Goal: Task Accomplishment & Management: Use online tool/utility

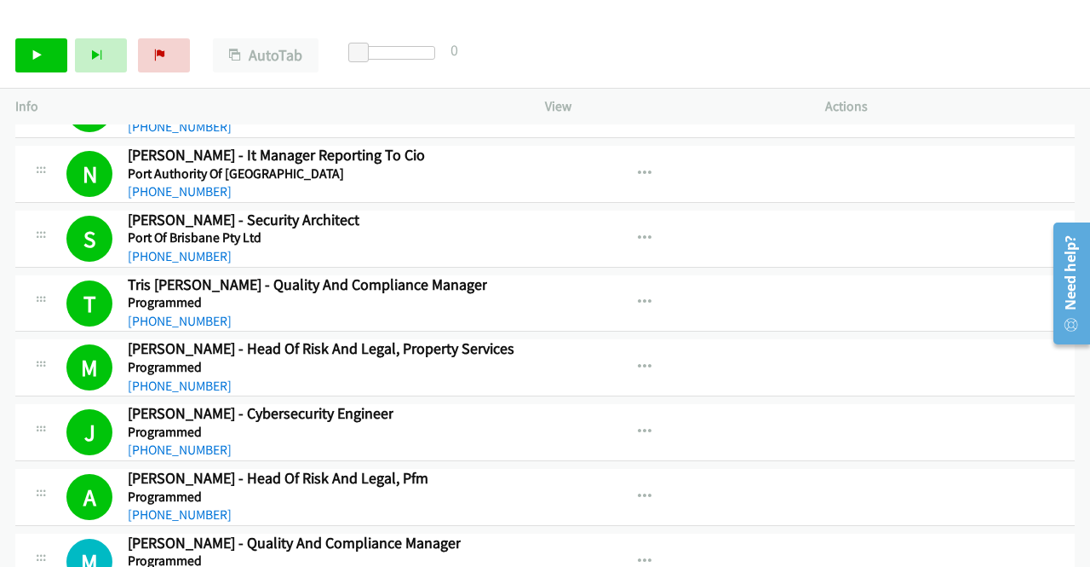
drag, startPoint x: 692, startPoint y: 38, endPoint x: 688, endPoint y: 13, distance: 25.9
click at [692, 38] on div "Start Calls Pause Next Finish Call Completed AutoTab AutoTab 0" at bounding box center [545, 56] width 1090 height 66
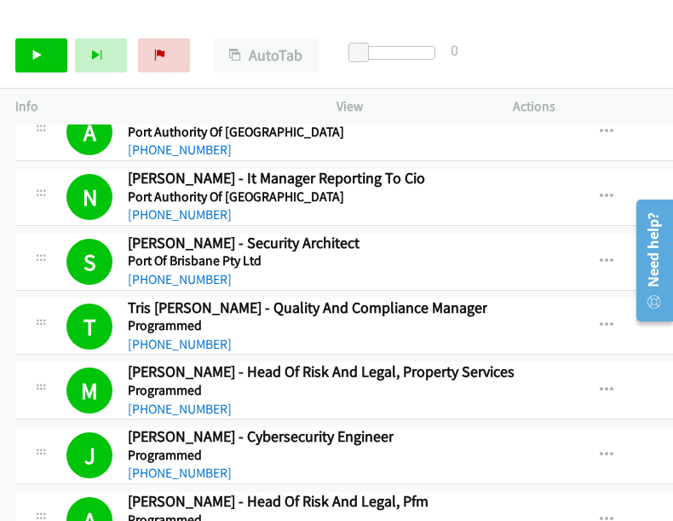
scroll to position [15561, 0]
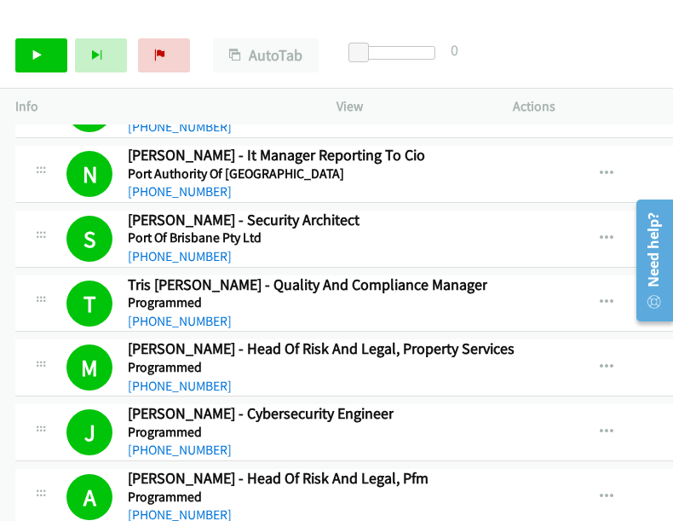
click at [601, 78] on div "Start Calls Pause Next Finish Call Completed AutoTab AutoTab 0" at bounding box center [336, 56] width 673 height 66
click at [45, 49] on link "Start Calls" at bounding box center [41, 55] width 52 height 34
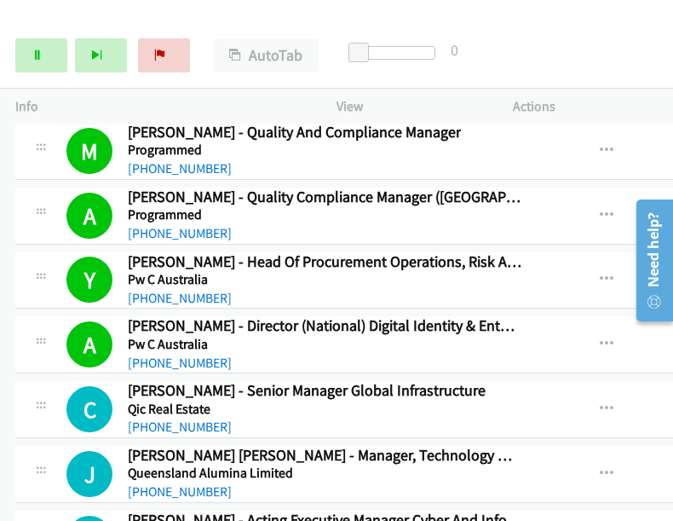
scroll to position [15972, 0]
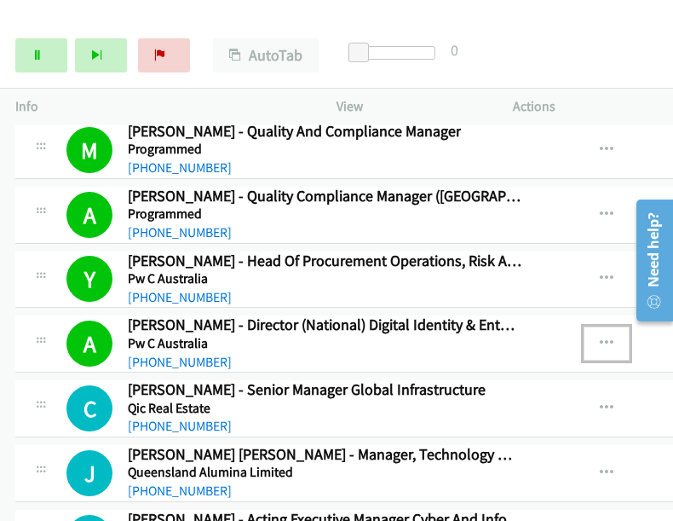
click at [600, 337] on icon "button" at bounding box center [607, 344] width 14 height 14
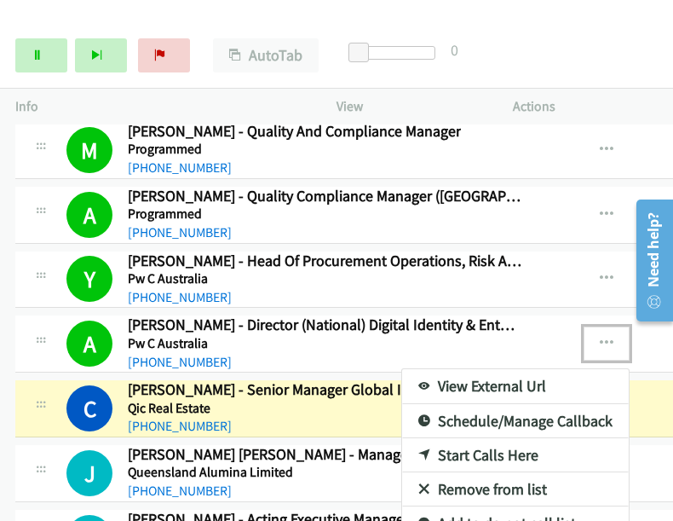
click at [463, 369] on link "View External Url" at bounding box center [515, 386] width 227 height 34
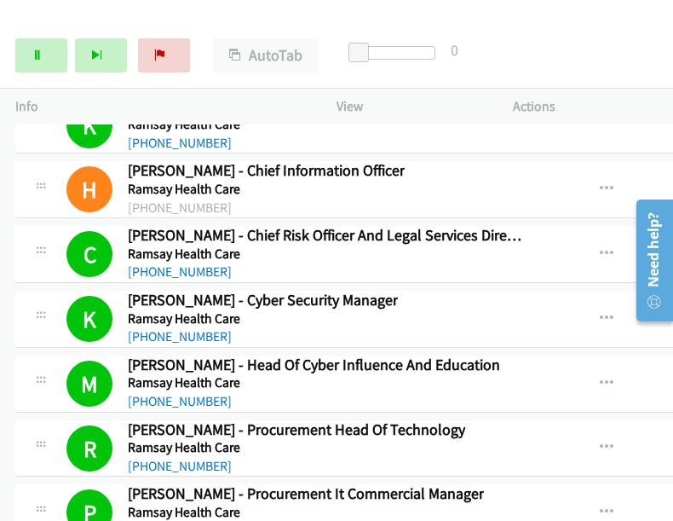
scroll to position [16455, 0]
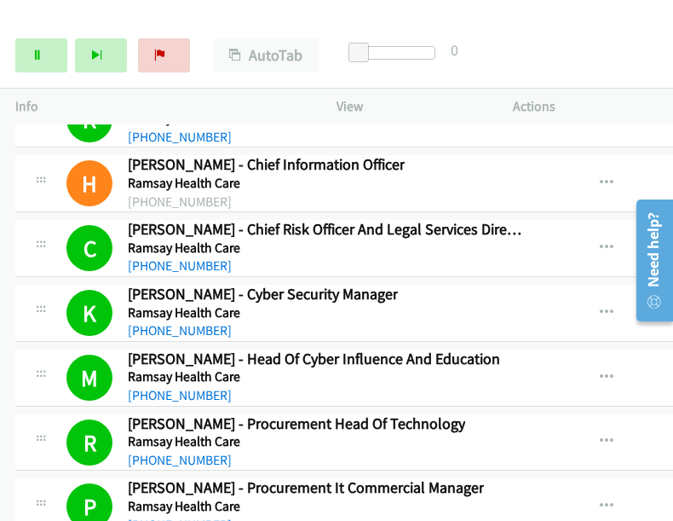
click at [581, 26] on div "Start Calls Pause Next Finish [PERSON_NAME] - Financial Crime Technology Manage…" at bounding box center [336, 56] width 673 height 66
drag, startPoint x: 59, startPoint y: 64, endPoint x: 286, endPoint y: 133, distance: 237.7
click at [58, 64] on link "Pause" at bounding box center [41, 55] width 52 height 34
click at [574, 50] on div "Start Calls Pause Next Finish Call Completed AutoTab AutoTab 0" at bounding box center [336, 56] width 673 height 66
click at [43, 53] on link "Start Calls" at bounding box center [41, 55] width 52 height 34
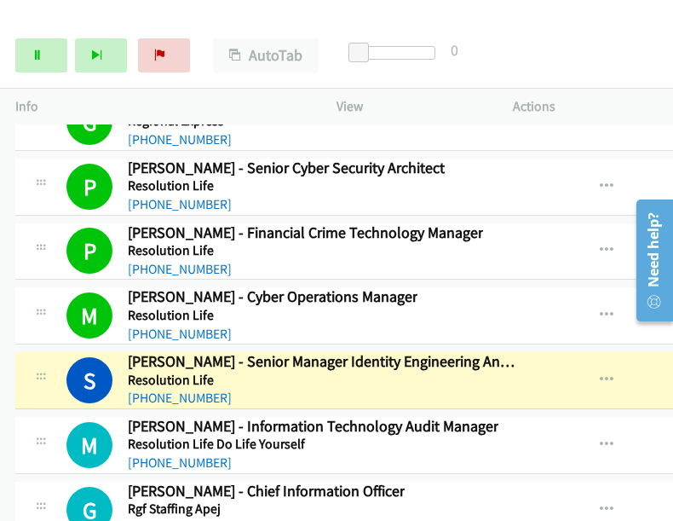
scroll to position [17137, 0]
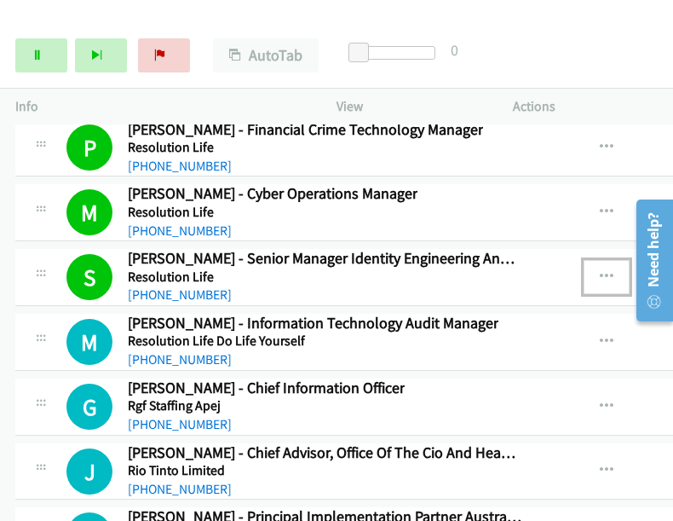
click at [600, 270] on icon "button" at bounding box center [607, 277] width 14 height 14
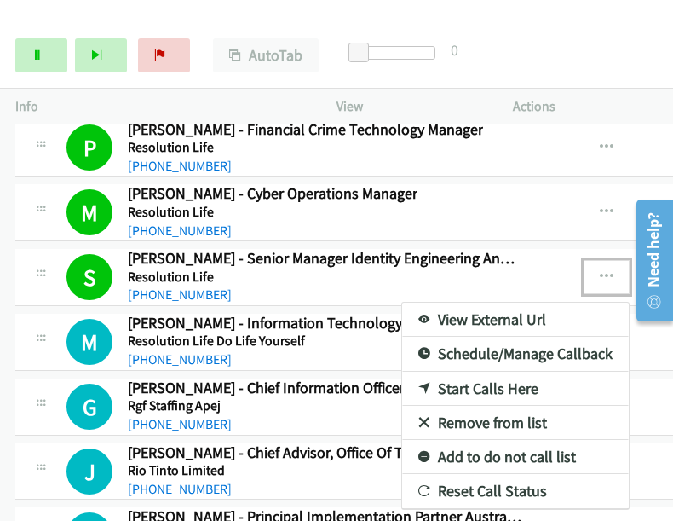
click at [473, 302] on link "View External Url" at bounding box center [515, 319] width 227 height 34
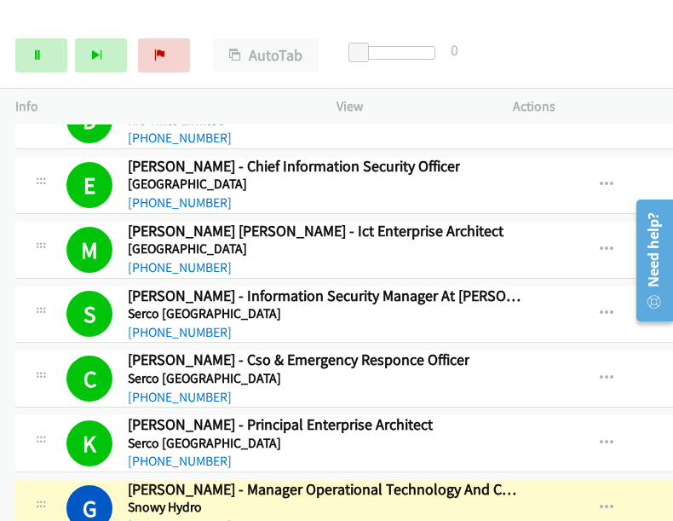
scroll to position [18159, 0]
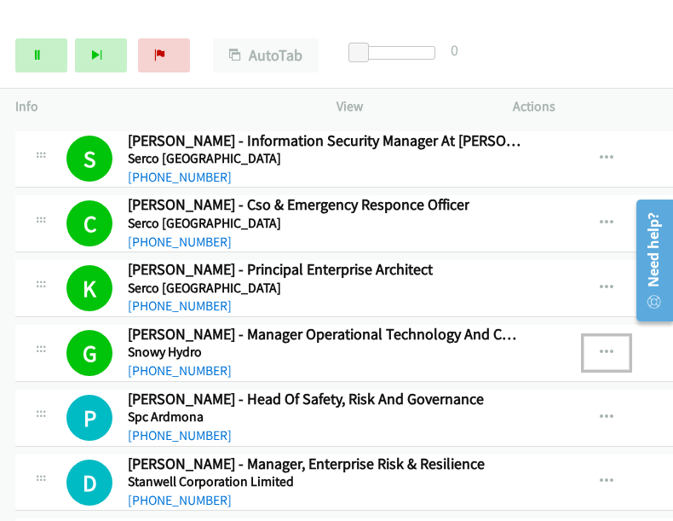
click at [605, 346] on icon "button" at bounding box center [607, 353] width 14 height 14
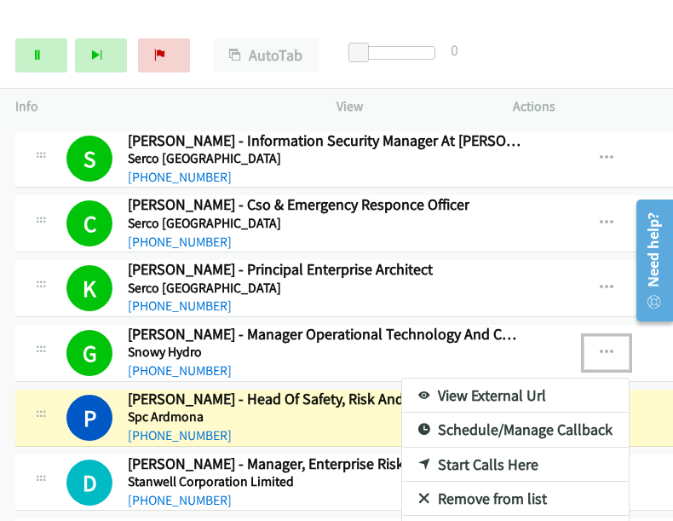
click at [566, 47] on div at bounding box center [336, 260] width 673 height 521
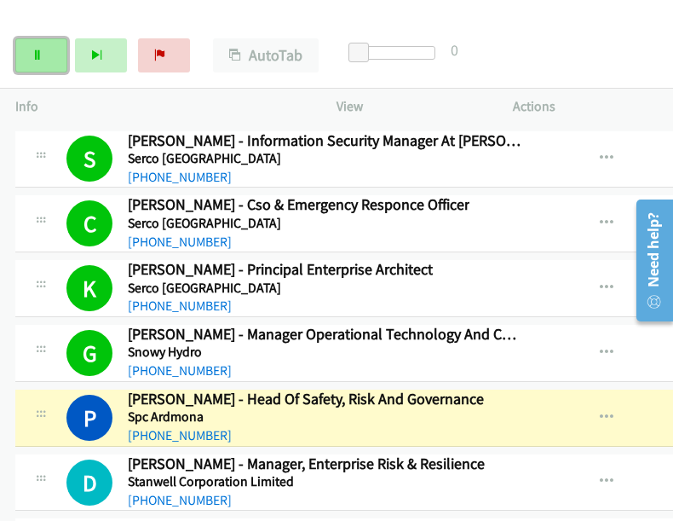
click at [32, 49] on link "Pause" at bounding box center [41, 55] width 52 height 34
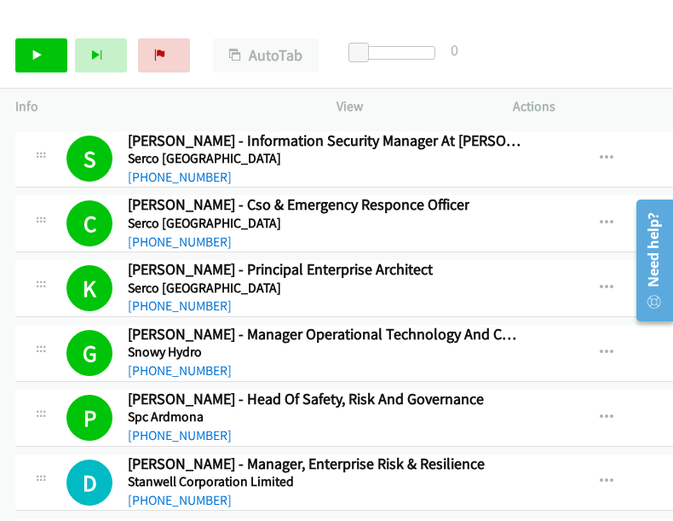
click at [554, 46] on div "Start Calls Pause Next Finish Call Completed AutoTab AutoTab 0" at bounding box center [336, 56] width 673 height 66
click at [51, 66] on link "Start Calls" at bounding box center [41, 55] width 52 height 34
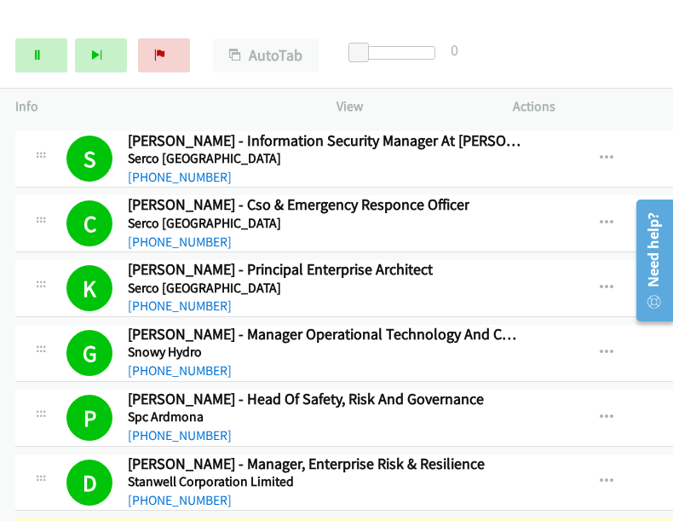
click at [559, 54] on div "Start Calls Pause Next Finish Dialing [PERSON_NAME] - Projects Portfolio Delive…" at bounding box center [336, 56] width 673 height 66
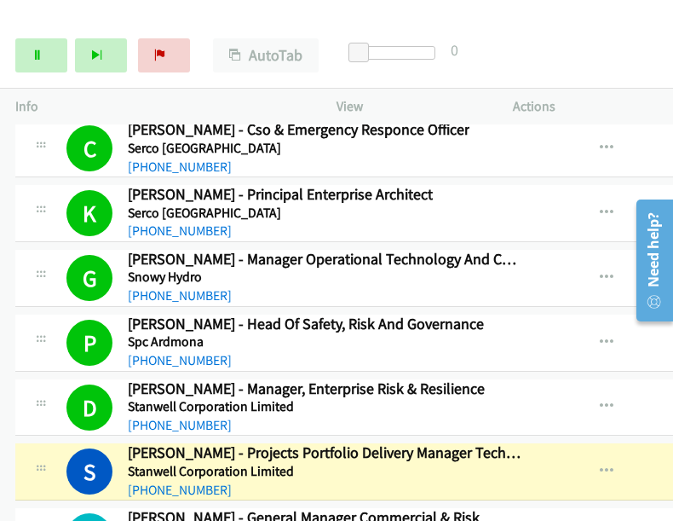
scroll to position [18330, 0]
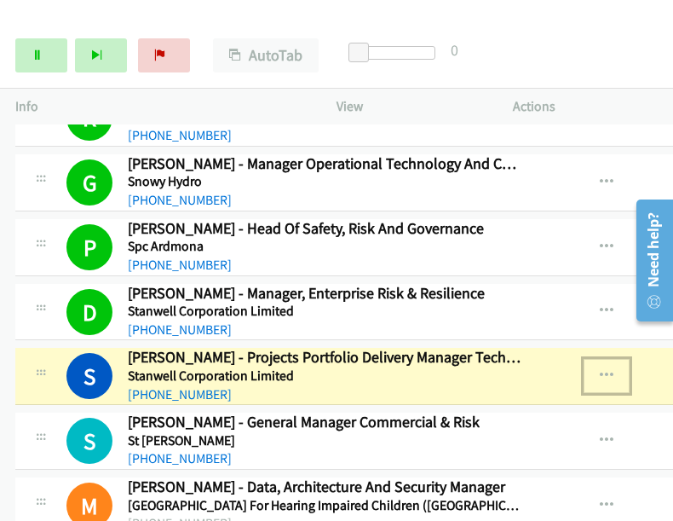
click at [602, 369] on icon "button" at bounding box center [607, 376] width 14 height 14
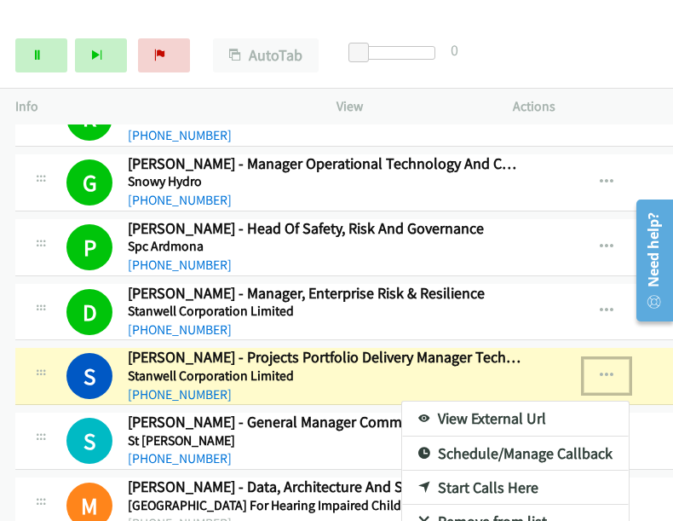
drag, startPoint x: 501, startPoint y: 333, endPoint x: 360, endPoint y: 269, distance: 154.4
click at [485, 401] on link "View External Url" at bounding box center [515, 418] width 227 height 34
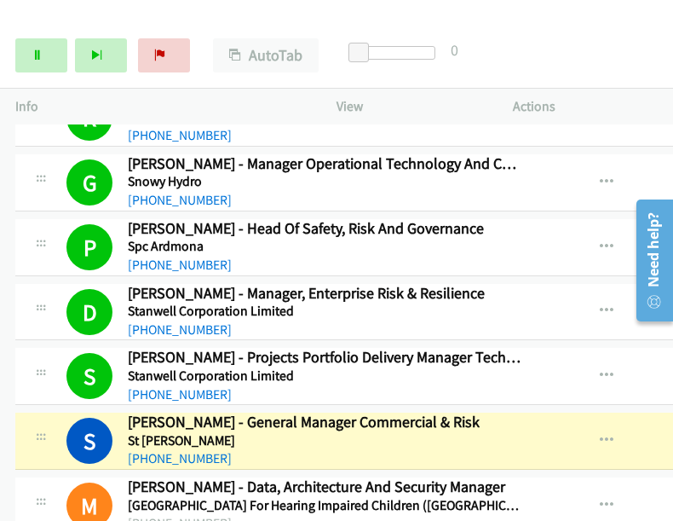
drag, startPoint x: 578, startPoint y: 53, endPoint x: 352, endPoint y: 14, distance: 230.0
click at [578, 53] on div "Start Calls Pause Next Finish Dialing [PERSON_NAME] - General Manager Commercia…" at bounding box center [336, 56] width 673 height 66
click at [36, 60] on icon at bounding box center [38, 56] width 12 height 12
click at [584, 47] on div "Start Calls Pause Next Finish Paused AutoTab AutoTab 0" at bounding box center [336, 56] width 673 height 66
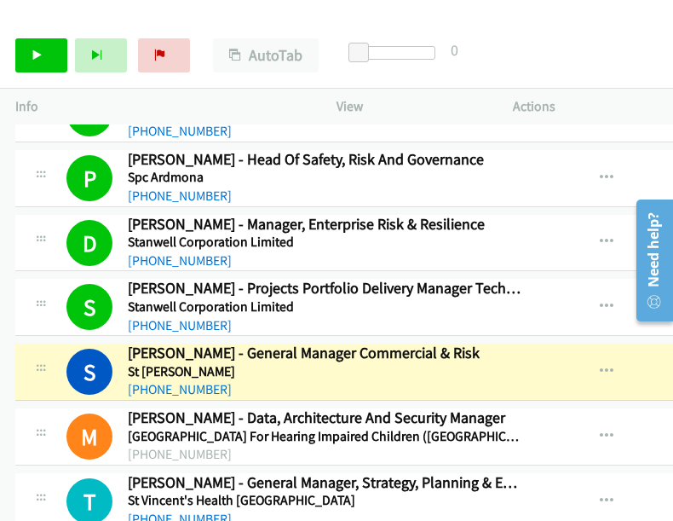
scroll to position [18415, 0]
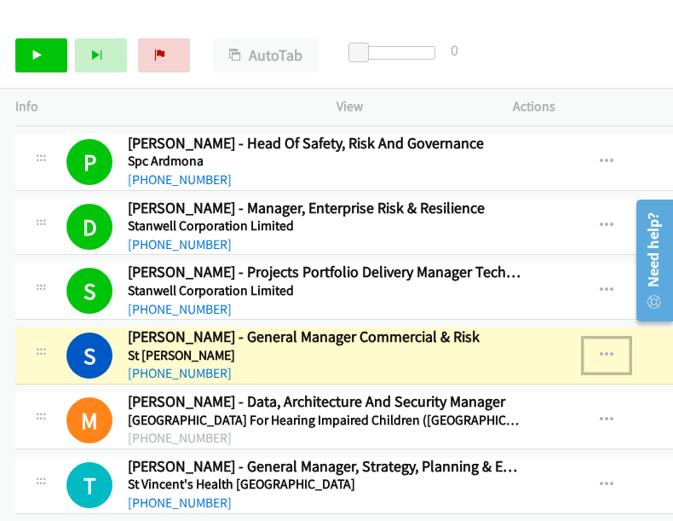
click at [605, 348] on icon "button" at bounding box center [607, 355] width 14 height 14
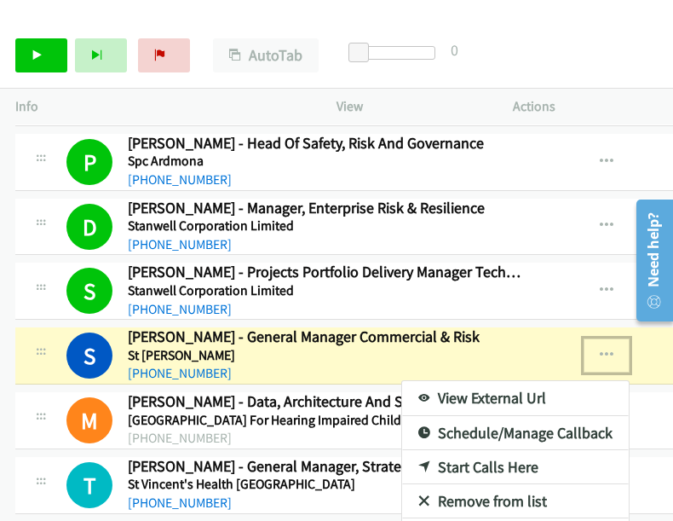
click at [491, 381] on link "View External Url" at bounding box center [515, 398] width 227 height 34
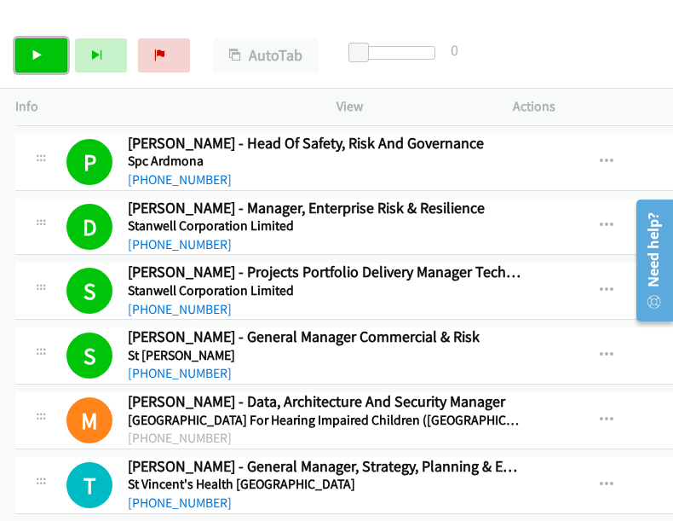
click at [38, 57] on icon at bounding box center [38, 56] width 12 height 12
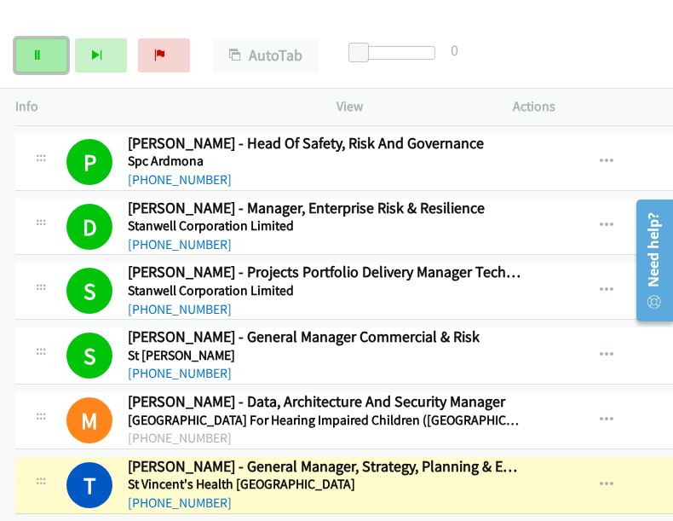
click at [38, 59] on icon at bounding box center [38, 56] width 12 height 12
click at [551, 36] on div "Start Calls Pause Next Finish Paused AutoTab AutoTab 0" at bounding box center [336, 56] width 673 height 66
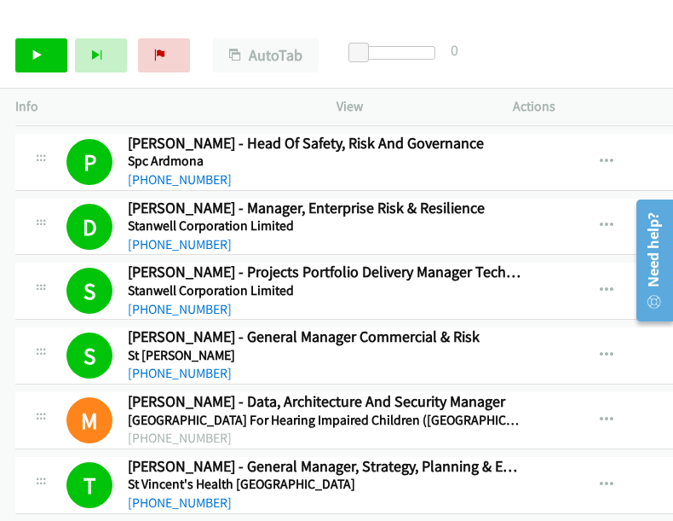
click at [544, 32] on div "Start Calls Pause Next Finish Call Completed AutoTab AutoTab 0" at bounding box center [336, 56] width 673 height 66
click at [42, 50] on icon at bounding box center [38, 56] width 12 height 12
click at [596, 32] on div "Start Calls Pause Next Finish Dialing [PERSON_NAME] - Network Infrastructure Se…" at bounding box center [336, 56] width 673 height 66
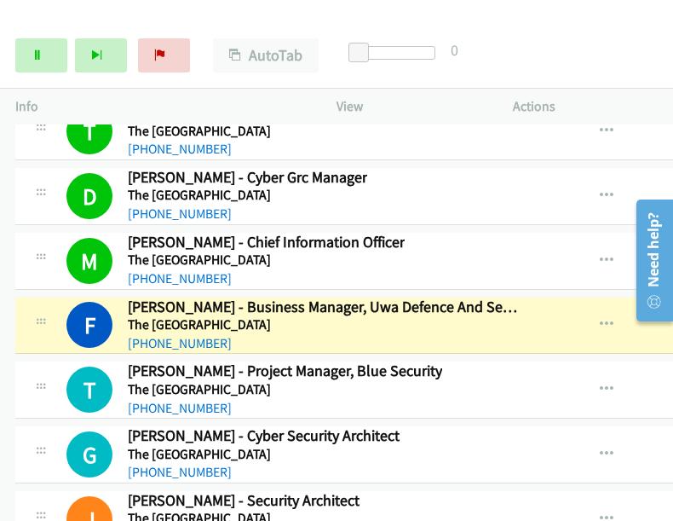
scroll to position [20033, 0]
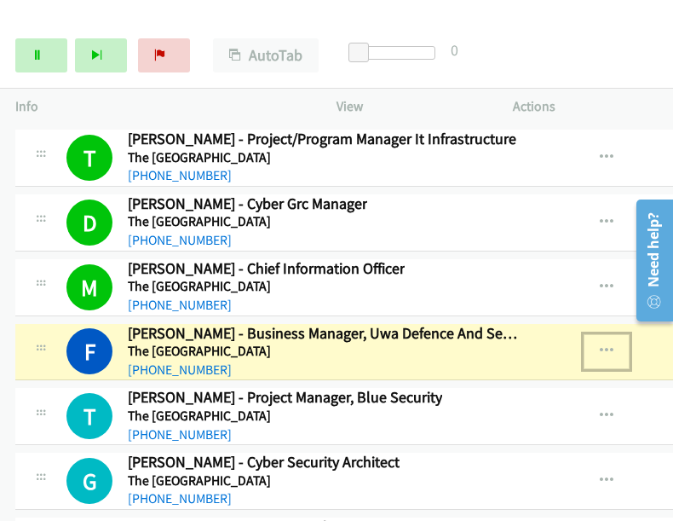
click at [605, 344] on icon "button" at bounding box center [607, 351] width 14 height 14
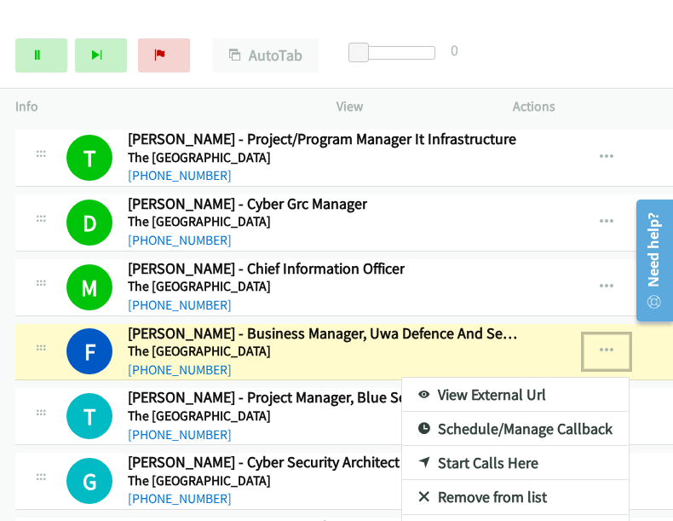
click at [477, 377] on link "View External Url" at bounding box center [515, 394] width 227 height 34
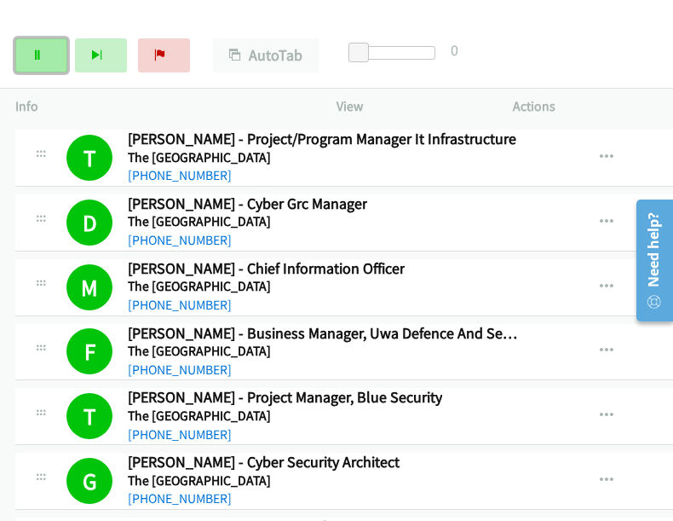
click at [27, 57] on link "Pause" at bounding box center [41, 55] width 52 height 34
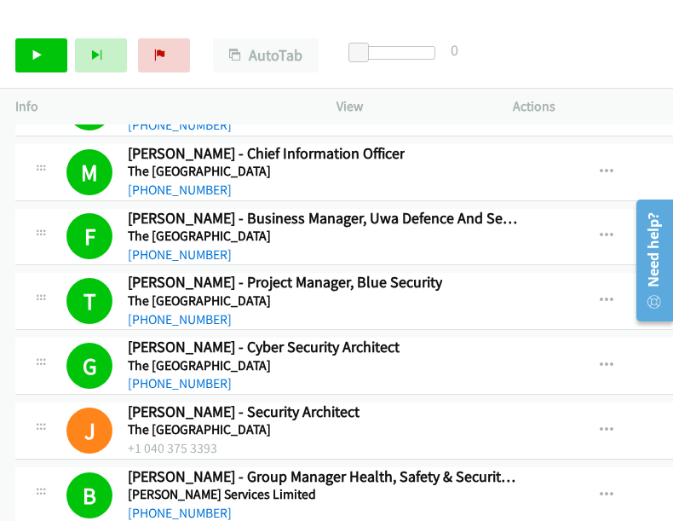
scroll to position [20289, 0]
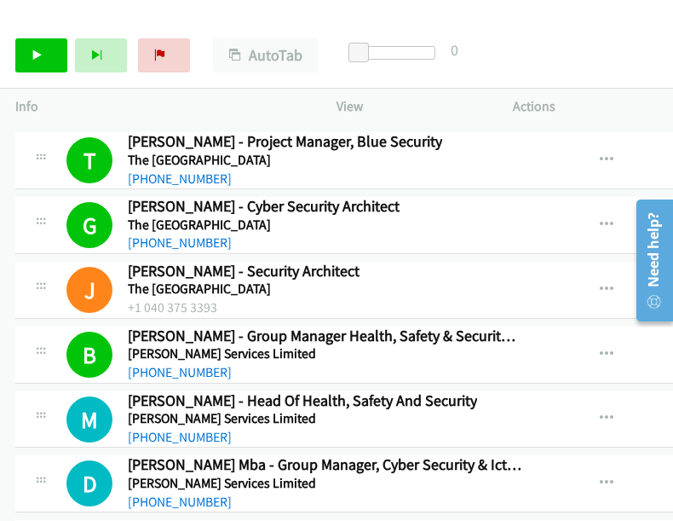
click at [578, 59] on div "Start Calls Pause Next Finish Call Completed AutoTab AutoTab 0" at bounding box center [336, 56] width 673 height 66
click at [604, 283] on icon "button" at bounding box center [607, 290] width 14 height 14
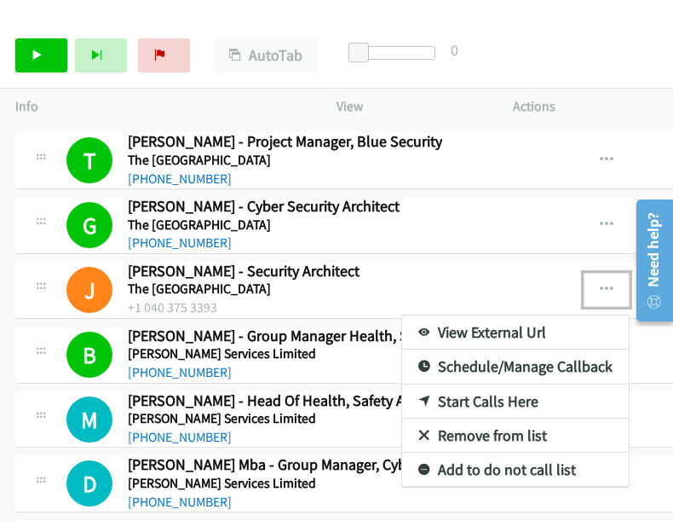
click at [537, 315] on link "View External Url" at bounding box center [515, 332] width 227 height 34
